Goal: Information Seeking & Learning: Check status

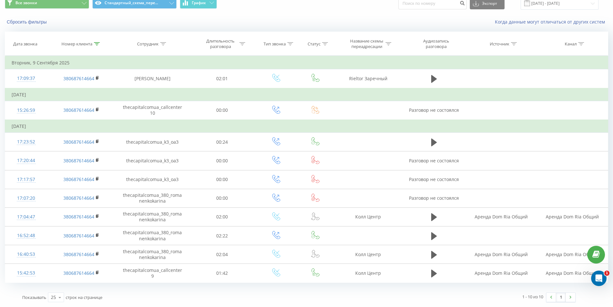
click at [97, 44] on icon at bounding box center [97, 43] width 6 height 3
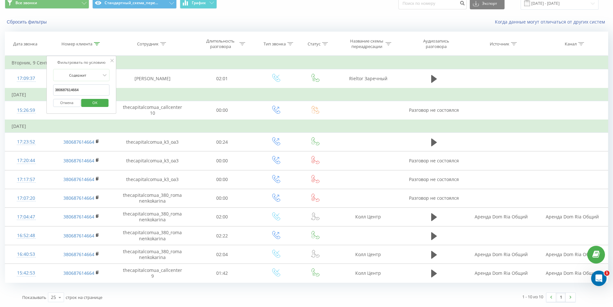
click at [95, 95] on input "380687614664" at bounding box center [81, 89] width 57 height 11
paste input "503117683"
click at [91, 104] on span "OK" at bounding box center [95, 103] width 18 height 10
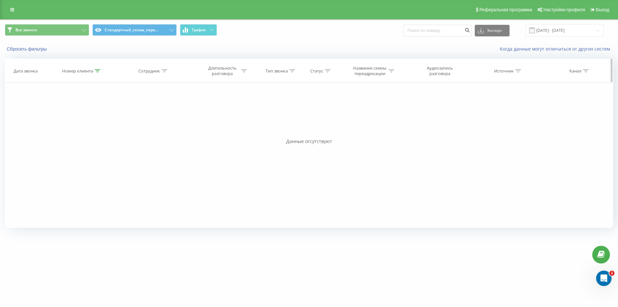
click at [96, 70] on icon at bounding box center [98, 70] width 6 height 3
click at [90, 117] on input "380503117683" at bounding box center [82, 116] width 57 height 11
paste input "982166512"
click at [100, 130] on span "OK" at bounding box center [96, 130] width 18 height 10
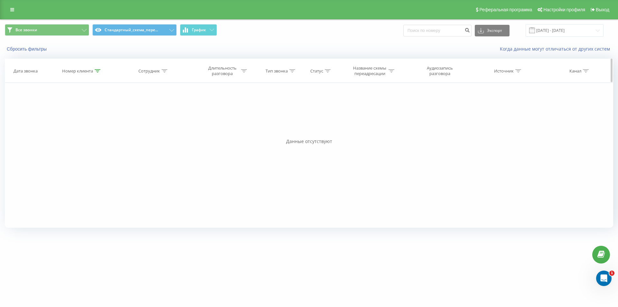
click at [98, 70] on icon at bounding box center [98, 70] width 6 height 3
click at [88, 118] on input "380982166512" at bounding box center [82, 116] width 57 height 11
paste input "509262569"
click at [89, 130] on span "OK" at bounding box center [96, 130] width 18 height 10
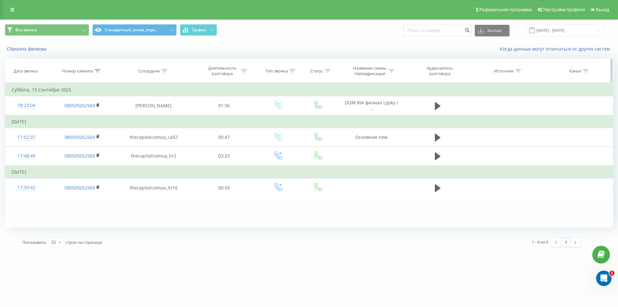
click at [96, 69] on icon at bounding box center [98, 70] width 6 height 3
click at [95, 118] on input "380509262569" at bounding box center [82, 116] width 57 height 11
drag, startPoint x: 95, startPoint y: 118, endPoint x: 95, endPoint y: 123, distance: 4.8
click at [95, 118] on input "380509262569" at bounding box center [82, 116] width 57 height 11
paste input "978363830"
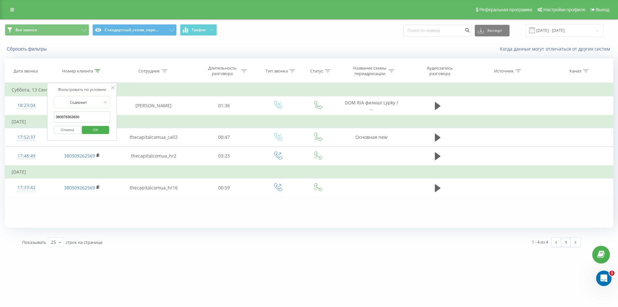
click at [96, 129] on span "OK" at bounding box center [96, 130] width 18 height 10
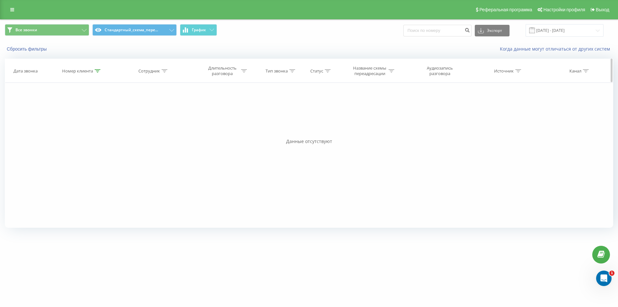
click at [99, 70] on icon at bounding box center [98, 70] width 6 height 3
click at [79, 122] on input "380978363830" at bounding box center [82, 116] width 57 height 11
paste input "676575787"
click at [101, 130] on span "OK" at bounding box center [96, 130] width 18 height 10
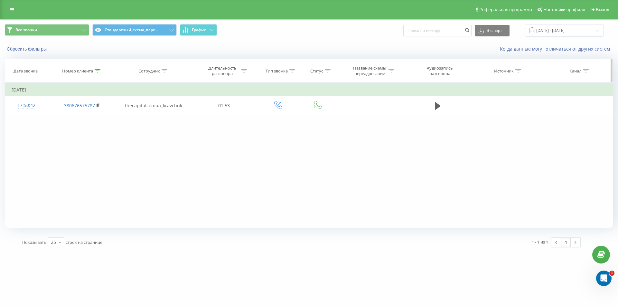
click at [98, 70] on icon at bounding box center [98, 70] width 6 height 3
click at [82, 113] on input "380676575787" at bounding box center [82, 116] width 57 height 11
click at [91, 129] on span "OK" at bounding box center [96, 130] width 18 height 10
click at [97, 69] on div at bounding box center [98, 70] width 6 height 5
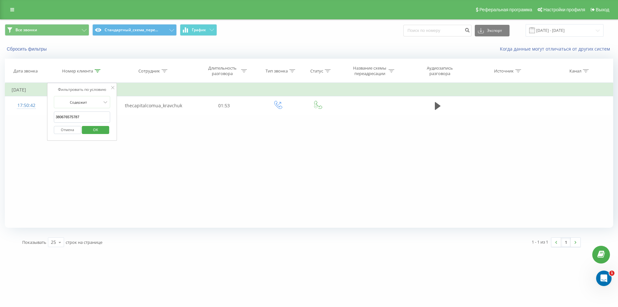
click at [92, 116] on input "380676575787" at bounding box center [82, 116] width 57 height 11
paste input "37181752"
click at [97, 133] on span "OK" at bounding box center [96, 130] width 18 height 10
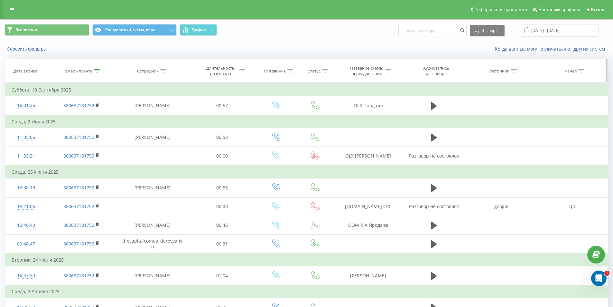
click at [97, 74] on th "Номер клиента" at bounding box center [81, 71] width 69 height 24
click at [96, 70] on icon at bounding box center [97, 70] width 6 height 3
click at [84, 117] on input "380637181752" at bounding box center [81, 116] width 57 height 11
paste input "952190203"
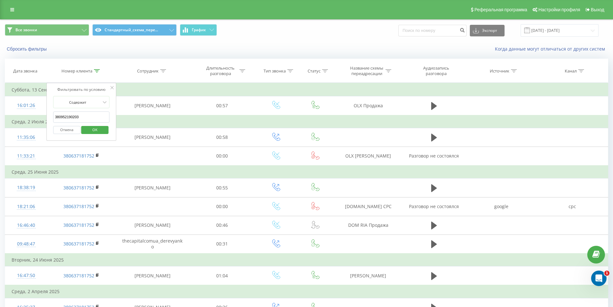
click at [86, 129] on span "OK" at bounding box center [95, 130] width 18 height 10
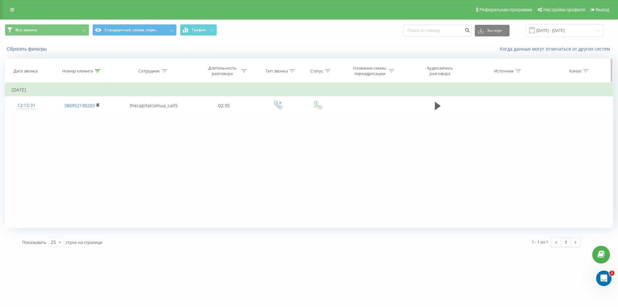
click at [100, 70] on icon at bounding box center [98, 70] width 6 height 3
click at [92, 120] on input "380952190203" at bounding box center [82, 116] width 57 height 11
paste input "tel:[PHONE_NUMBER]"
drag, startPoint x: 62, startPoint y: 115, endPoint x: 50, endPoint y: 111, distance: 12.7
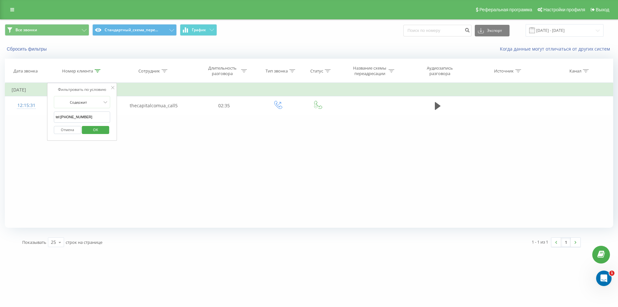
click at [51, 115] on div "Фильтровать по условию Содержит tel:[PHONE_NUMBER] Отмена OK" at bounding box center [82, 112] width 70 height 58
click at [88, 133] on span "OK" at bounding box center [96, 130] width 18 height 10
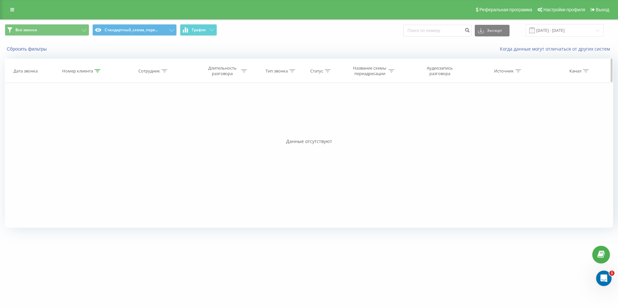
click at [99, 70] on icon at bounding box center [98, 70] width 6 height 3
click at [84, 113] on input "380636198827" at bounding box center [82, 116] width 57 height 11
paste input "tel:+"
click at [84, 113] on input "tel:[PHONE_NUMBER]" at bounding box center [82, 116] width 57 height 11
click at [88, 115] on input "tel:[PHONE_NUMBER]" at bounding box center [82, 116] width 57 height 11
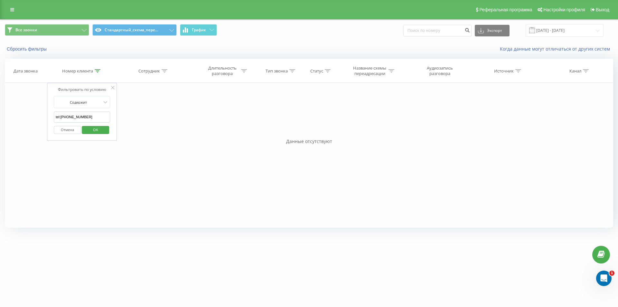
click at [88, 115] on input "tel:[PHONE_NUMBER]" at bounding box center [82, 116] width 57 height 11
type input "t"
paste input "380971002222"
click at [94, 129] on span "OK" at bounding box center [96, 130] width 18 height 10
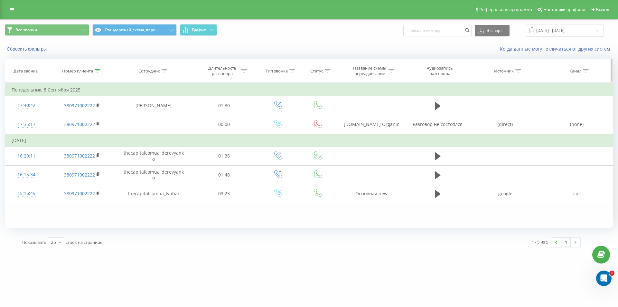
click at [98, 70] on icon at bounding box center [98, 70] width 6 height 3
click at [85, 111] on input "380971002222" at bounding box center [82, 116] width 57 height 11
click at [85, 112] on input "380971002222" at bounding box center [82, 116] width 57 height 11
paste input "503381559"
click at [91, 128] on span "OK" at bounding box center [96, 130] width 18 height 10
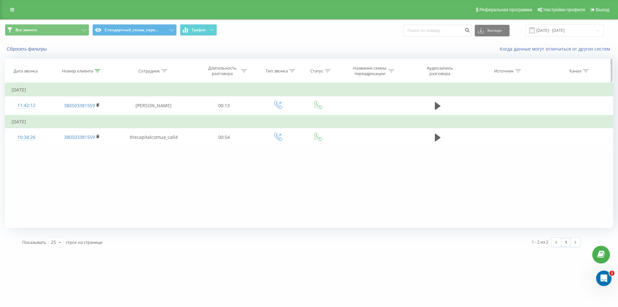
click at [94, 73] on div "Номер клиента" at bounding box center [81, 70] width 38 height 5
click at [88, 120] on input "380503381559" at bounding box center [82, 116] width 57 height 11
paste input "673353773"
click at [88, 131] on span "OK" at bounding box center [96, 130] width 18 height 10
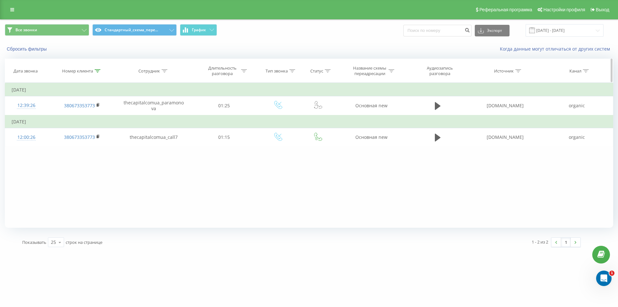
click at [97, 71] on icon at bounding box center [98, 70] width 6 height 3
click at [90, 114] on input "380673353773" at bounding box center [82, 116] width 57 height 11
paste input "992754196"
drag, startPoint x: 90, startPoint y: 127, endPoint x: 79, endPoint y: 98, distance: 30.7
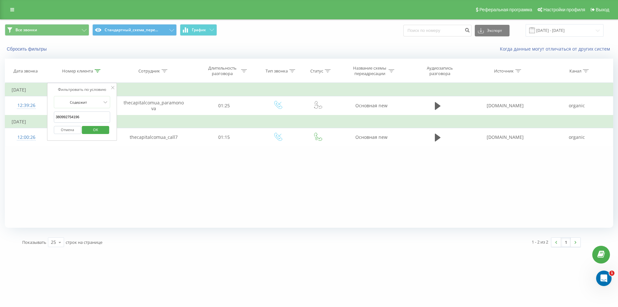
click at [90, 127] on span "OK" at bounding box center [96, 130] width 18 height 10
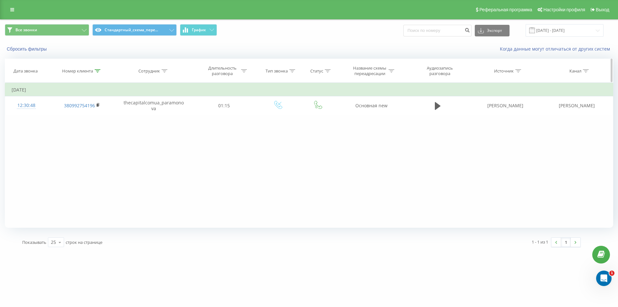
click at [98, 71] on icon at bounding box center [98, 70] width 6 height 3
click at [92, 117] on input "380992754196" at bounding box center [82, 116] width 57 height 11
paste input "503127688"
click at [91, 130] on span "OK" at bounding box center [96, 130] width 18 height 10
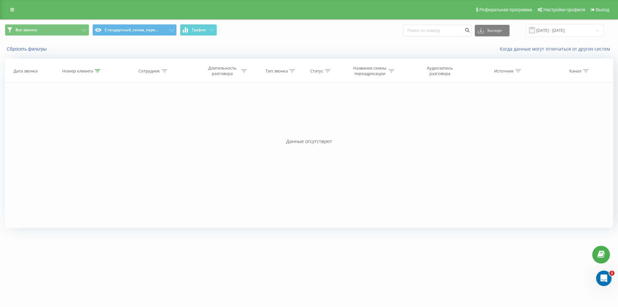
drag, startPoint x: 98, startPoint y: 71, endPoint x: 88, endPoint y: 97, distance: 27.1
click at [98, 71] on icon at bounding box center [98, 70] width 6 height 3
click at [82, 112] on input "380503127688" at bounding box center [82, 116] width 57 height 11
paste input "960528531"
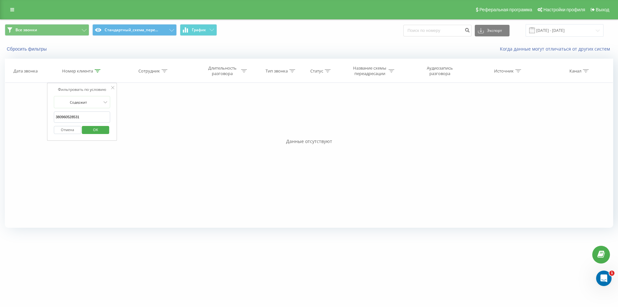
click at [91, 132] on span "OK" at bounding box center [96, 130] width 18 height 10
click at [93, 73] on div "Номер клиента" at bounding box center [81, 70] width 38 height 5
click at [88, 119] on input "380960528531" at bounding box center [82, 116] width 57 height 11
paste input "506546786"
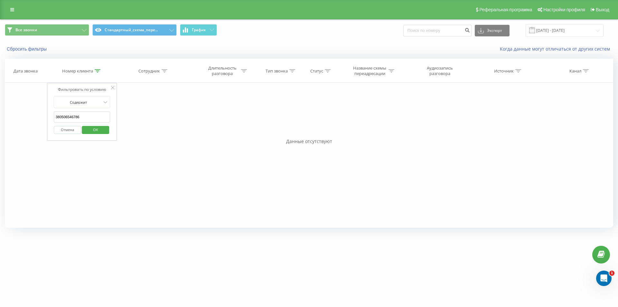
click at [91, 131] on span "OK" at bounding box center [96, 130] width 18 height 10
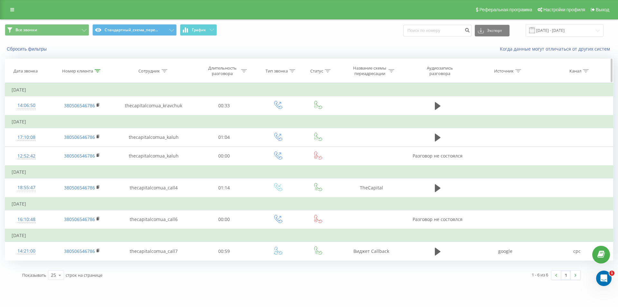
click at [97, 67] on th "Номер клиента" at bounding box center [81, 71] width 69 height 24
click at [97, 70] on icon at bounding box center [98, 70] width 6 height 3
click at [80, 120] on input "380506546786" at bounding box center [82, 116] width 57 height 11
paste input "635151664"
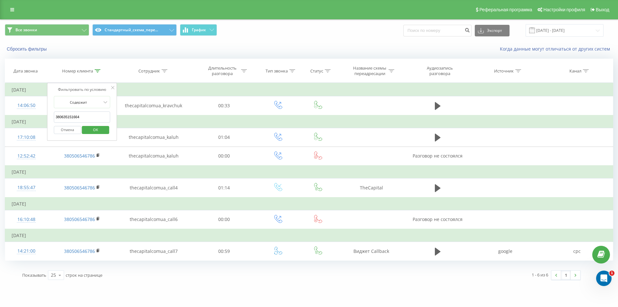
click at [94, 126] on span "OK" at bounding box center [96, 130] width 18 height 10
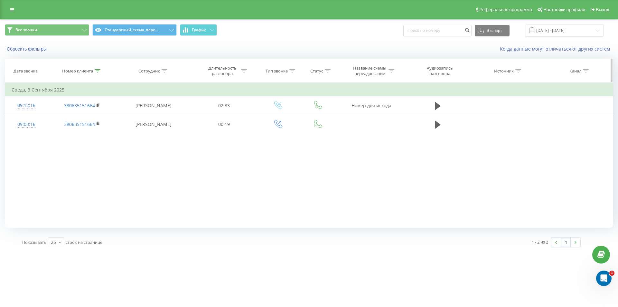
click at [98, 69] on icon at bounding box center [98, 70] width 6 height 3
click at [89, 117] on input "380635151664" at bounding box center [82, 116] width 57 height 11
paste input "tel:[PHONE_NUMBER]"
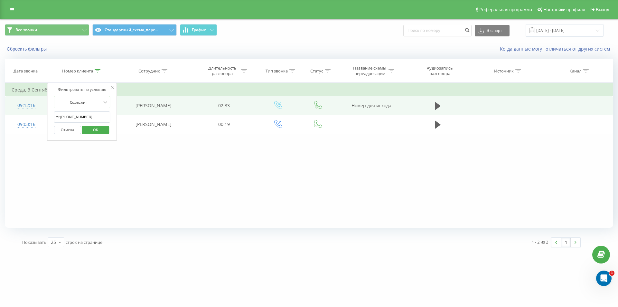
drag, startPoint x: 63, startPoint y: 117, endPoint x: 38, endPoint y: 114, distance: 24.6
click at [48, 116] on div "Фильтровать по условию Содержит tel:[PHONE_NUMBER] Отмена OK" at bounding box center [82, 112] width 70 height 58
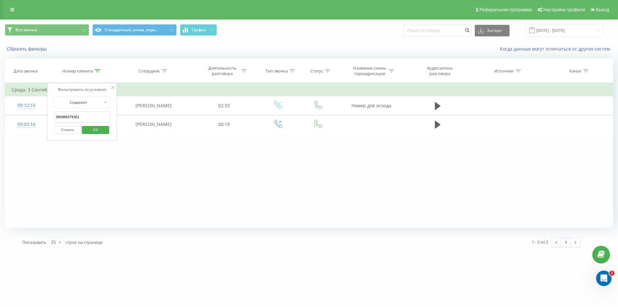
click at [64, 113] on input "380986379361" at bounding box center [82, 116] width 57 height 11
type input "380986379361"
click at [102, 129] on span "OK" at bounding box center [96, 130] width 18 height 10
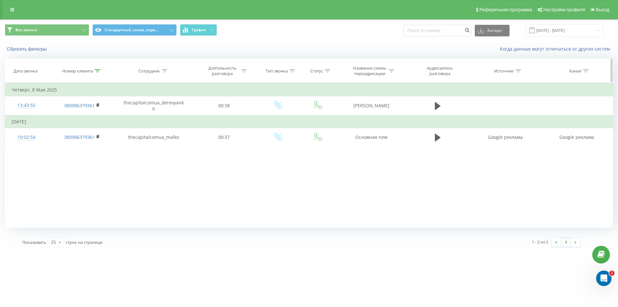
click at [96, 68] on th "Номер клиента" at bounding box center [81, 71] width 69 height 24
click at [97, 71] on icon at bounding box center [98, 70] width 6 height 3
click at [89, 114] on input "380986379361" at bounding box center [82, 116] width 57 height 11
click at [95, 130] on span "OK" at bounding box center [96, 130] width 18 height 10
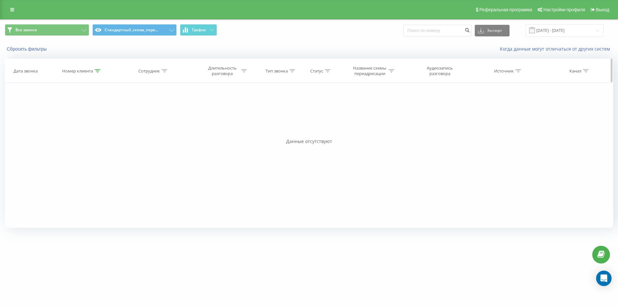
click at [97, 74] on th "Номер клиента" at bounding box center [81, 71] width 69 height 24
click at [98, 74] on th "Номер клиента" at bounding box center [81, 71] width 69 height 24
click at [98, 69] on icon at bounding box center [98, 70] width 6 height 3
click at [89, 115] on input "380687614664" at bounding box center [82, 116] width 57 height 11
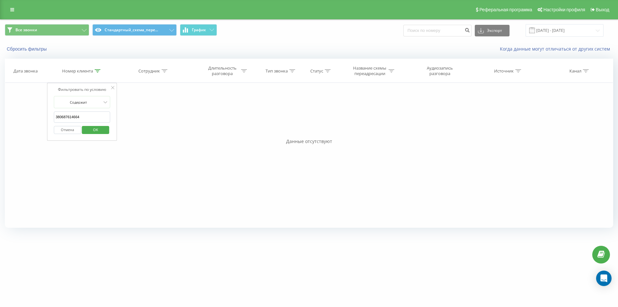
paste input "503117683"
click at [91, 131] on span "OK" at bounding box center [96, 130] width 18 height 10
click at [97, 66] on th "Номер клиента" at bounding box center [81, 71] width 69 height 24
click at [97, 70] on icon at bounding box center [98, 70] width 6 height 3
click at [91, 116] on input "380503117683" at bounding box center [82, 116] width 57 height 11
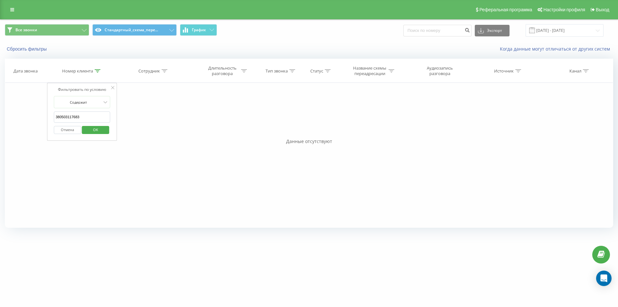
click at [91, 116] on input "380503117683" at bounding box center [82, 116] width 57 height 11
paste input "380982166512"
click at [91, 117] on input "380503117683380982166512" at bounding box center [82, 116] width 57 height 11
drag, startPoint x: 91, startPoint y: 117, endPoint x: 92, endPoint y: 125, distance: 8.5
click at [91, 117] on input "380503117683380982166512" at bounding box center [82, 116] width 57 height 11
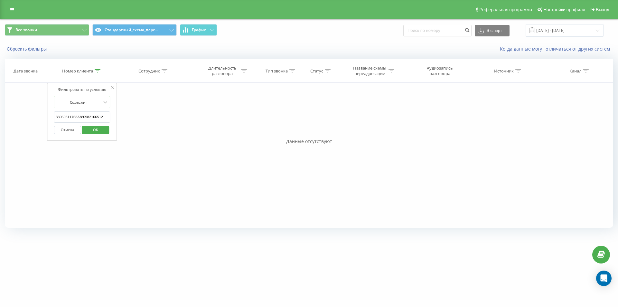
paste input "text"
click at [93, 126] on span "OK" at bounding box center [96, 130] width 18 height 10
click at [98, 70] on icon at bounding box center [98, 70] width 6 height 3
click at [91, 117] on input "380982166512" at bounding box center [82, 116] width 57 height 11
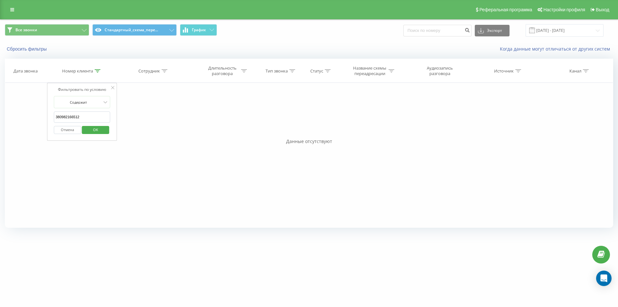
paste input "509262569"
click at [93, 128] on span "OK" at bounding box center [96, 130] width 18 height 10
click at [98, 72] on icon at bounding box center [98, 70] width 6 height 3
click at [87, 120] on input "380509262569" at bounding box center [82, 116] width 57 height 11
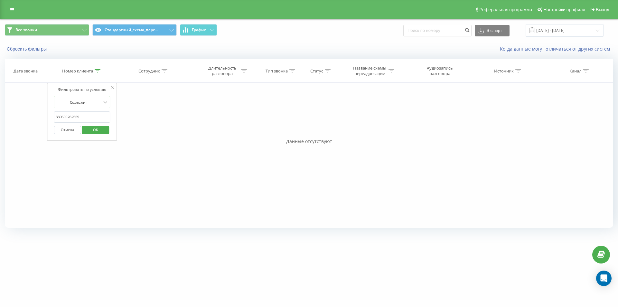
paste input "978363830"
click at [92, 129] on span "OK" at bounding box center [96, 130] width 18 height 10
click at [98, 69] on icon at bounding box center [98, 70] width 6 height 3
click at [83, 114] on input "380978363830" at bounding box center [82, 116] width 57 height 11
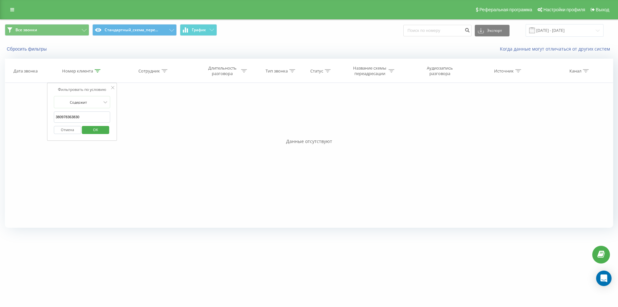
paste input "676575787"
click at [92, 129] on span "OK" at bounding box center [96, 130] width 18 height 10
drag, startPoint x: 99, startPoint y: 70, endPoint x: 102, endPoint y: 93, distance: 22.4
click at [99, 70] on icon at bounding box center [98, 70] width 6 height 3
click at [92, 113] on input "380676575787" at bounding box center [82, 116] width 57 height 11
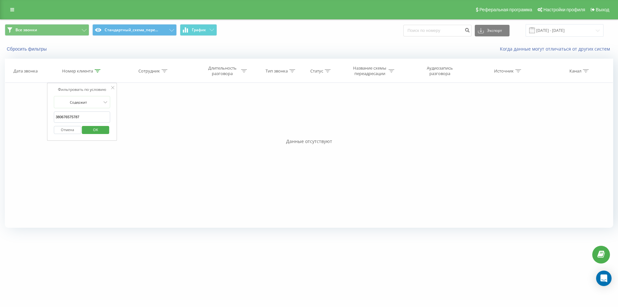
click at [92, 113] on input "380676575787" at bounding box center [82, 116] width 57 height 11
paste input "37181752"
click at [92, 126] on span "OK" at bounding box center [96, 130] width 18 height 10
click at [99, 68] on div at bounding box center [98, 70] width 6 height 5
click at [88, 118] on input "380637181752" at bounding box center [82, 116] width 57 height 11
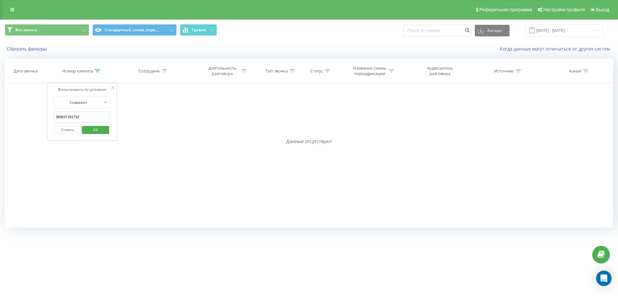
click at [88, 118] on input "380637181752" at bounding box center [82, 116] width 57 height 11
paste input "952190203"
click at [93, 132] on span "OK" at bounding box center [96, 130] width 18 height 10
click at [96, 74] on th "Номер клиента" at bounding box center [81, 71] width 69 height 24
click at [98, 71] on icon at bounding box center [98, 70] width 6 height 3
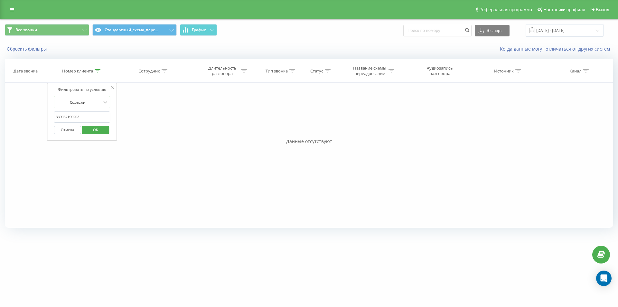
click at [80, 117] on input "380952190203" at bounding box center [82, 116] width 57 height 11
paste input "tel:[PHONE_NUMBER]"
drag, startPoint x: 63, startPoint y: 116, endPoint x: 43, endPoint y: 116, distance: 20.3
click at [43, 116] on div "Фильтровать по условию Содержит tel:+380636198827 Отмена OK Фильтровать по усло…" at bounding box center [309, 155] width 608 height 145
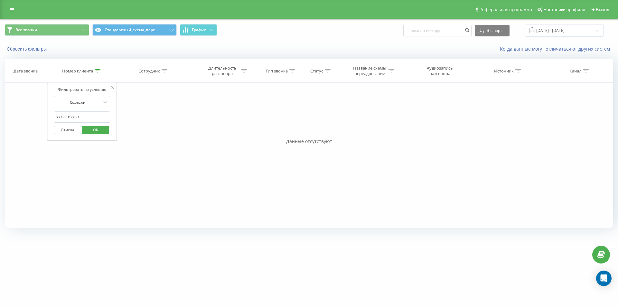
click at [90, 132] on span "OK" at bounding box center [96, 130] width 18 height 10
click at [96, 70] on icon at bounding box center [98, 70] width 6 height 3
click at [87, 116] on input "380636198827" at bounding box center [82, 116] width 57 height 11
paste input "971002222"
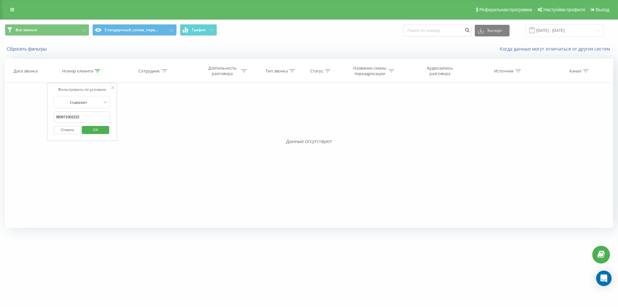
click at [87, 129] on span "OK" at bounding box center [96, 130] width 18 height 10
click at [97, 70] on icon at bounding box center [98, 70] width 6 height 3
click at [84, 119] on input "380971002222" at bounding box center [82, 116] width 57 height 11
paste input "503381559"
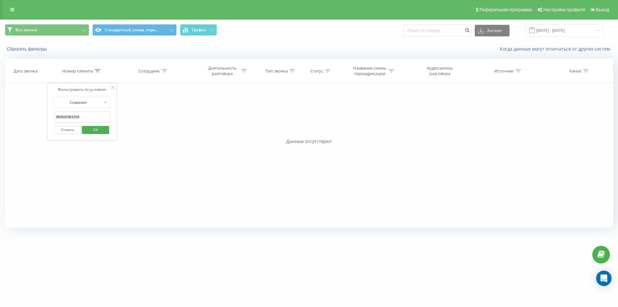
click at [93, 126] on span "OK" at bounding box center [96, 130] width 18 height 10
click at [99, 70] on icon at bounding box center [98, 70] width 6 height 3
click at [85, 119] on input "380503381559" at bounding box center [82, 116] width 57 height 11
paste input "673353773"
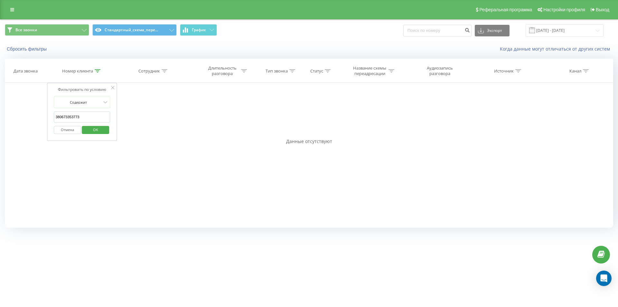
click at [89, 129] on span "OK" at bounding box center [96, 130] width 18 height 10
click at [97, 71] on icon at bounding box center [98, 70] width 6 height 3
click at [90, 113] on input "380673353773" at bounding box center [82, 116] width 57 height 11
paste input "992754196"
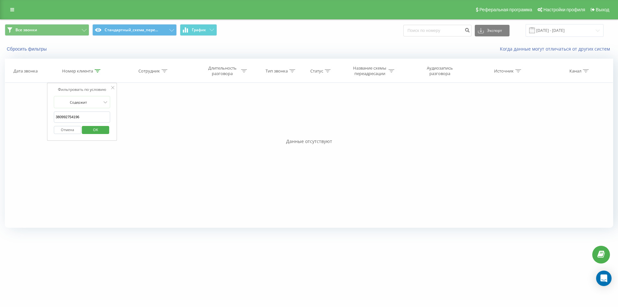
drag, startPoint x: 92, startPoint y: 128, endPoint x: 72, endPoint y: 68, distance: 63.3
click at [93, 127] on span "OK" at bounding box center [96, 130] width 18 height 10
click at [98, 69] on icon at bounding box center [98, 70] width 6 height 3
click at [92, 117] on input "380992754196" at bounding box center [82, 116] width 57 height 11
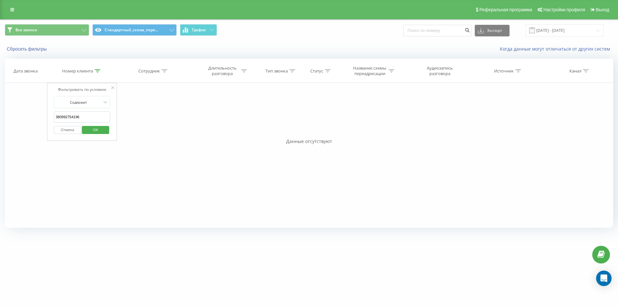
paste input "503127688"
click at [92, 133] on span "OK" at bounding box center [96, 130] width 18 height 10
click at [98, 71] on icon at bounding box center [98, 70] width 6 height 3
click at [83, 112] on input "380503127688" at bounding box center [82, 116] width 57 height 11
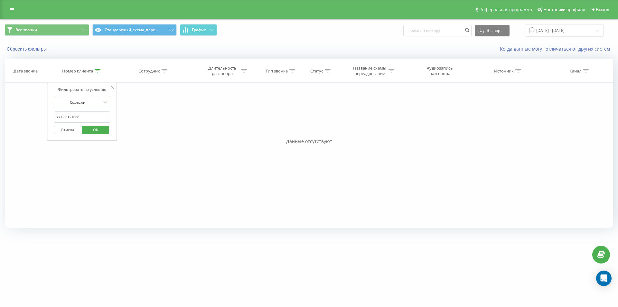
paste input "960528531"
click at [90, 130] on span "OK" at bounding box center [96, 130] width 18 height 10
click at [99, 70] on icon at bounding box center [98, 70] width 6 height 3
click at [89, 127] on span "OK" at bounding box center [96, 130] width 18 height 10
click at [101, 71] on div "Номер клиента" at bounding box center [81, 70] width 69 height 5
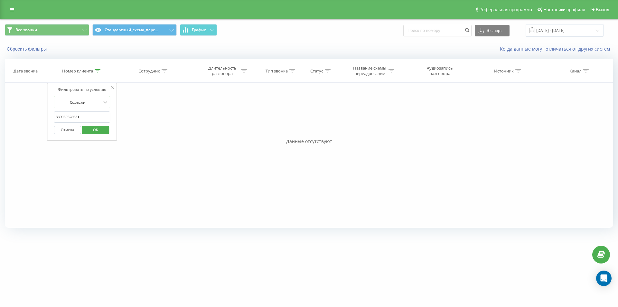
click at [88, 121] on input "380960528531" at bounding box center [82, 116] width 57 height 11
paste input "506546786"
drag, startPoint x: 88, startPoint y: 121, endPoint x: 91, endPoint y: 126, distance: 5.8
click at [89, 122] on input "380506546786" at bounding box center [82, 116] width 57 height 11
click at [91, 127] on span "OK" at bounding box center [96, 130] width 18 height 10
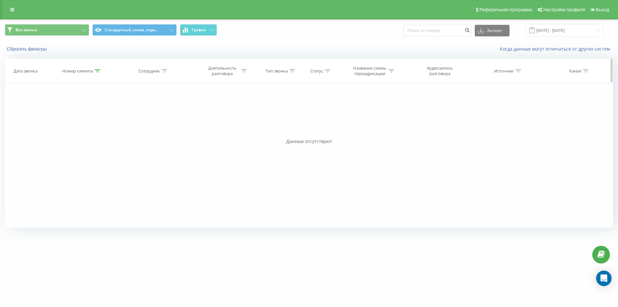
click at [99, 73] on div at bounding box center [98, 70] width 6 height 5
click at [89, 126] on span "OK" at bounding box center [96, 130] width 18 height 10
click at [97, 71] on icon at bounding box center [98, 70] width 6 height 3
click at [84, 115] on input "380506546786" at bounding box center [82, 116] width 57 height 11
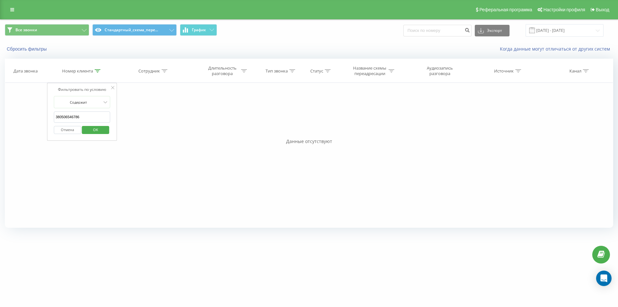
paste input "635151664"
click at [89, 127] on span "OK" at bounding box center [96, 130] width 18 height 10
click at [97, 69] on icon at bounding box center [98, 70] width 6 height 3
click at [77, 115] on input "380635151664" at bounding box center [82, 116] width 57 height 11
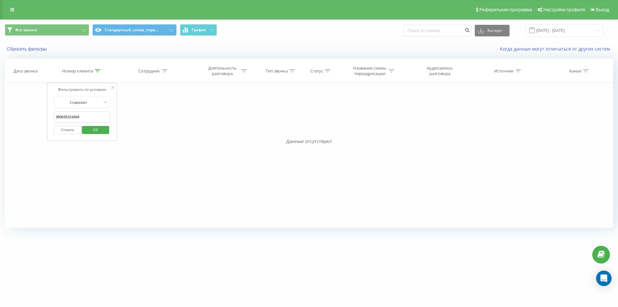
paste input "986379361"
type input "380986379361"
click at [83, 127] on button "OK" at bounding box center [95, 130] width 27 height 8
click at [97, 70] on icon at bounding box center [98, 70] width 6 height 3
click at [89, 119] on input "380986379361" at bounding box center [82, 116] width 57 height 11
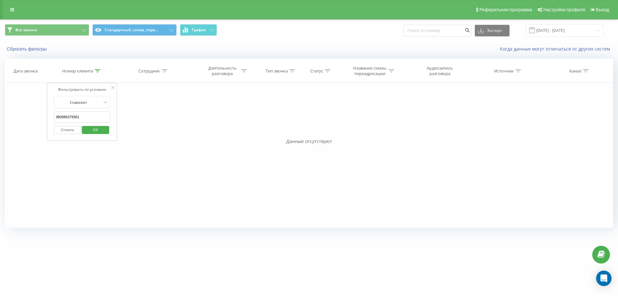
click at [89, 119] on input "380986379361" at bounding box center [82, 116] width 57 height 11
click at [90, 131] on span "OK" at bounding box center [96, 130] width 18 height 10
